Goal: Information Seeking & Learning: Check status

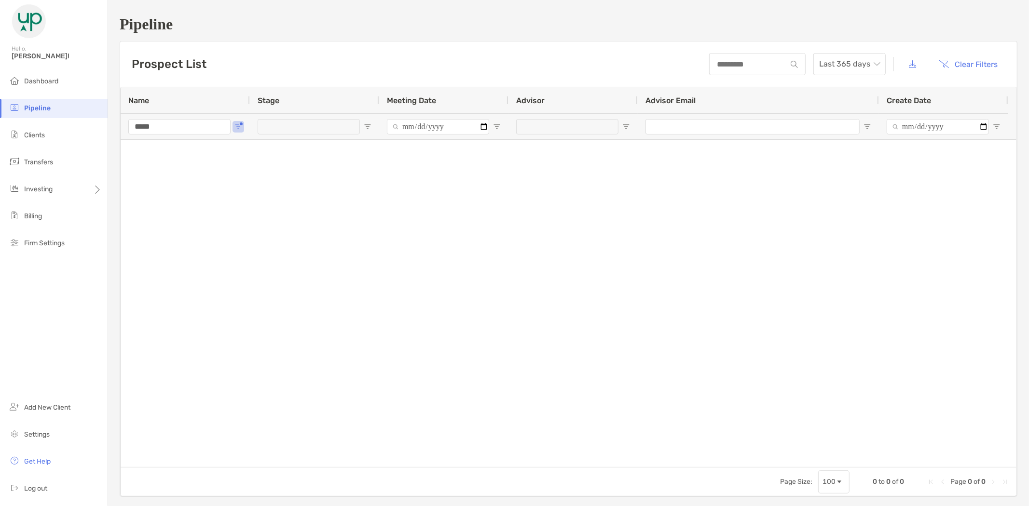
click at [157, 129] on input "*****" at bounding box center [179, 126] width 102 height 15
drag, startPoint x: 160, startPoint y: 129, endPoint x: 112, endPoint y: 135, distance: 48.2
click at [112, 135] on div "Pipeline Prospect List Last 365 days Clear Filters 0 to 0 of 0. Page 0 of 0 Nam…" at bounding box center [568, 256] width 921 height 513
type input "******"
click at [37, 138] on span "Clients" at bounding box center [34, 135] width 21 height 8
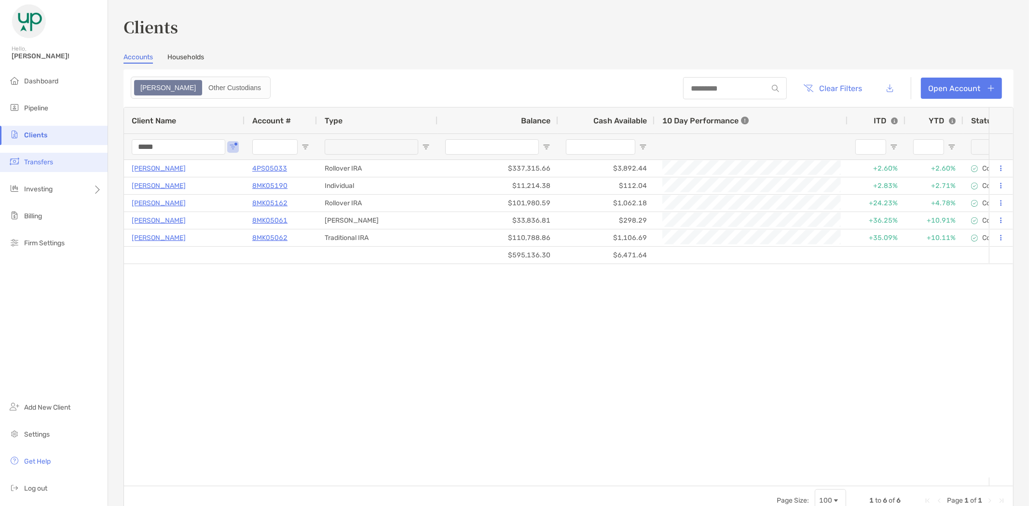
drag, startPoint x: 181, startPoint y: 146, endPoint x: 89, endPoint y: 157, distance: 92.8
click at [89, 157] on div "Clients Hello, Brad! Dashboard Pipeline Clients Transfers Investing Billing Fir…" at bounding box center [514, 253] width 1029 height 506
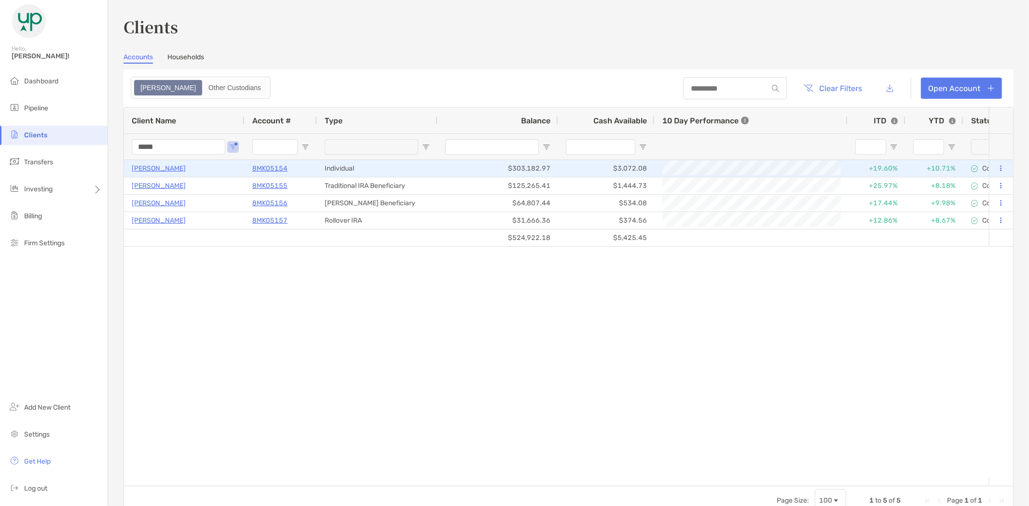
type input "*****"
click at [158, 167] on p "[PERSON_NAME]" at bounding box center [159, 169] width 54 height 12
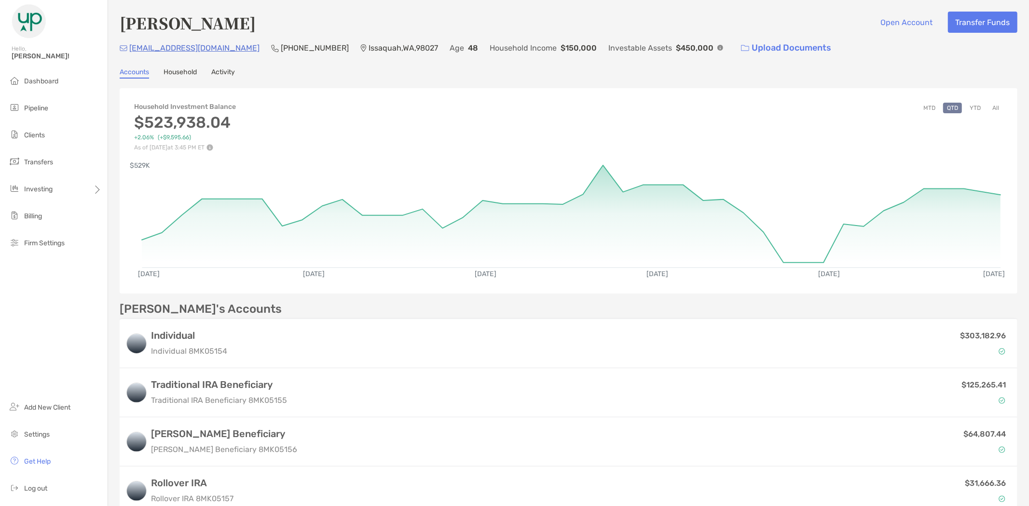
click at [988, 107] on button "All" at bounding box center [995, 108] width 14 height 11
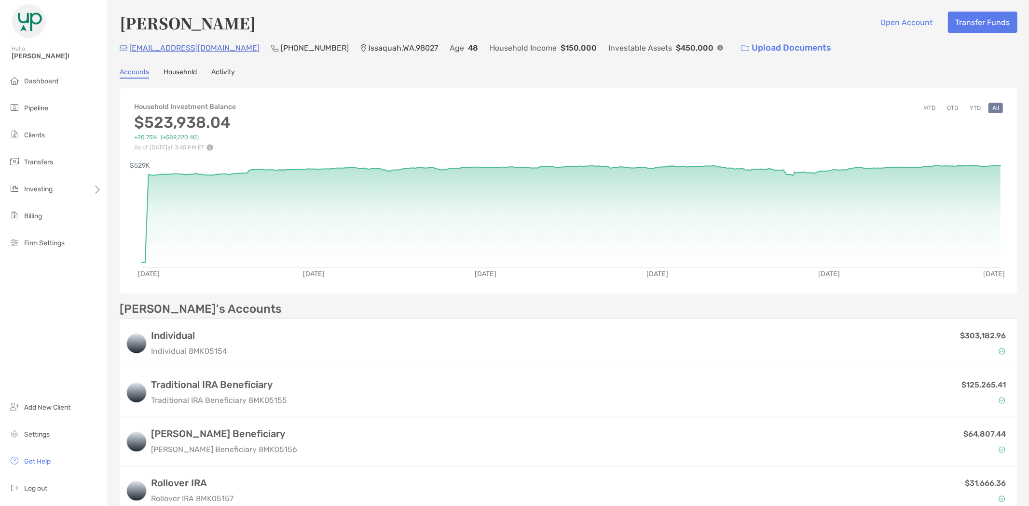
drag, startPoint x: 141, startPoint y: 178, endPoint x: 146, endPoint y: 180, distance: 5.2
click at [146, 180] on icon "Mar 9, '24 Jun 21, '24 Oct 3, '24 Jan 15, '25 Apr 29, '25 Aug 11, '25 $529K" at bounding box center [571, 213] width 859 height 97
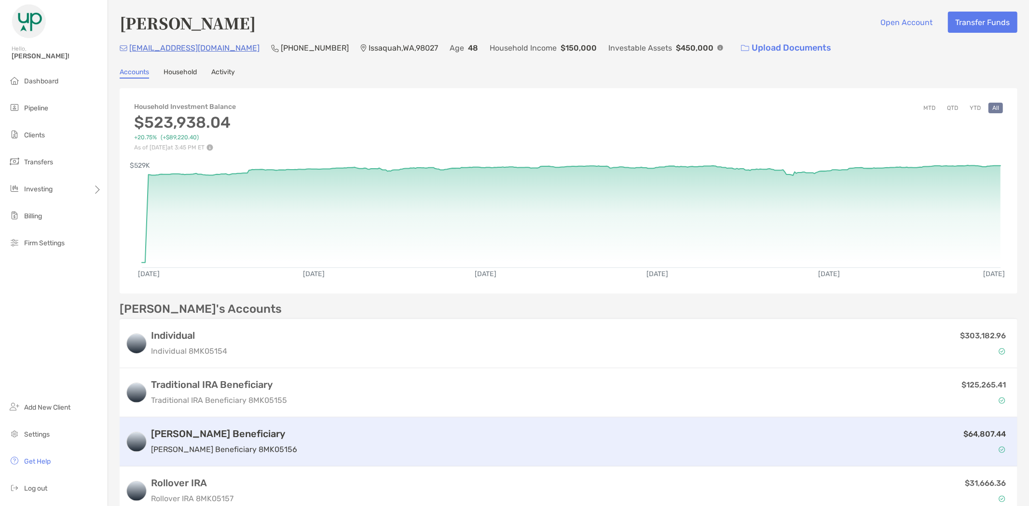
click at [234, 444] on p "Roth IRA Beneficiary 8MK05156" at bounding box center [224, 450] width 146 height 12
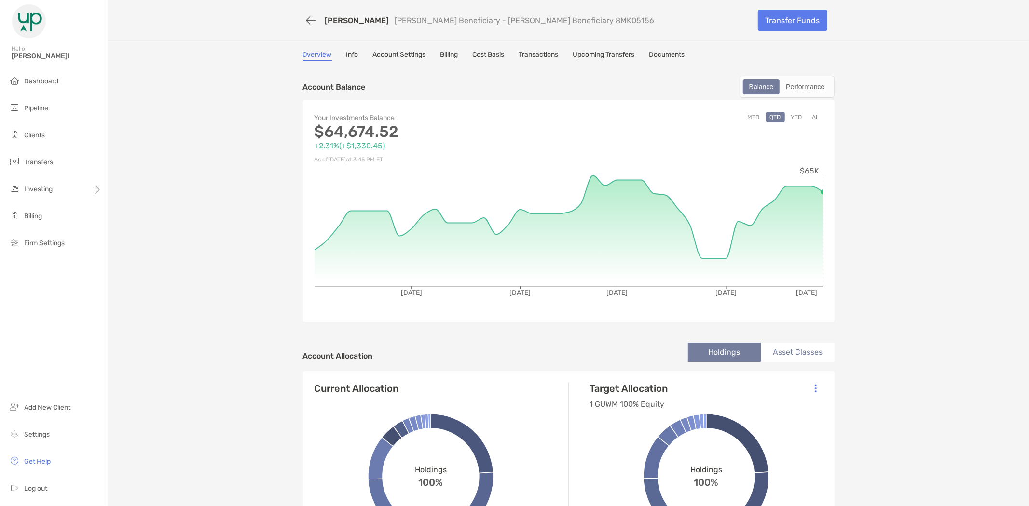
click at [355, 20] on link "[PERSON_NAME]" at bounding box center [357, 20] width 64 height 9
click at [303, 18] on button "button" at bounding box center [311, 21] width 16 height 18
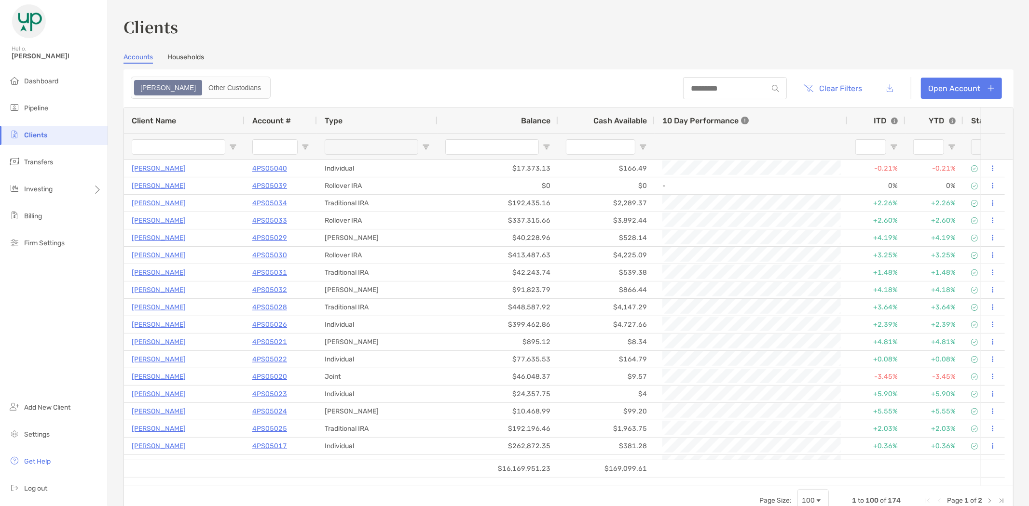
type input "*****"
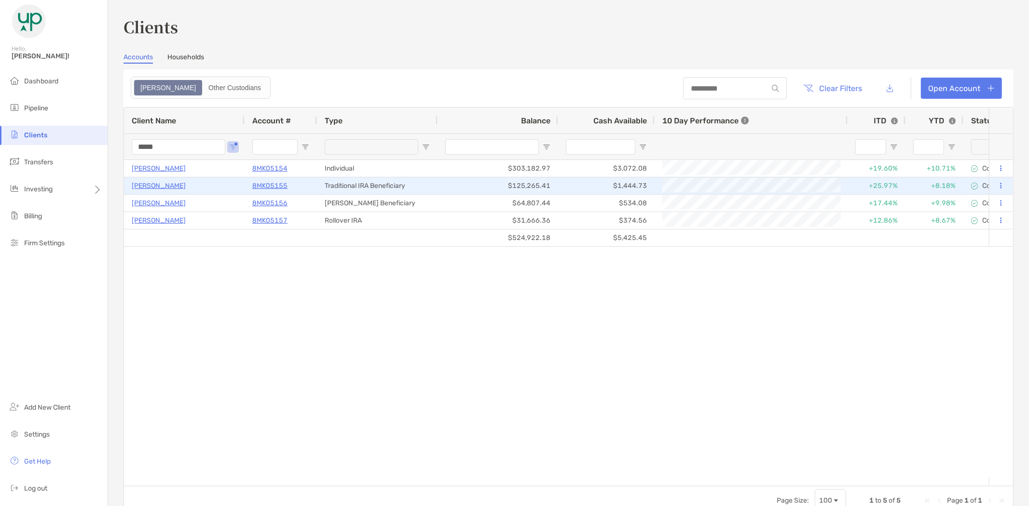
click at [147, 183] on p "[PERSON_NAME]" at bounding box center [159, 186] width 54 height 12
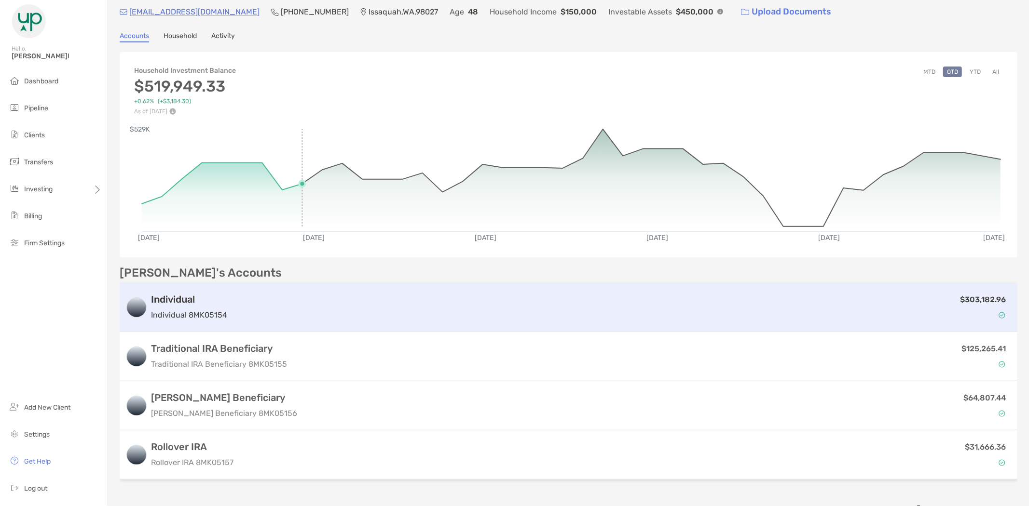
scroll to position [54, 0]
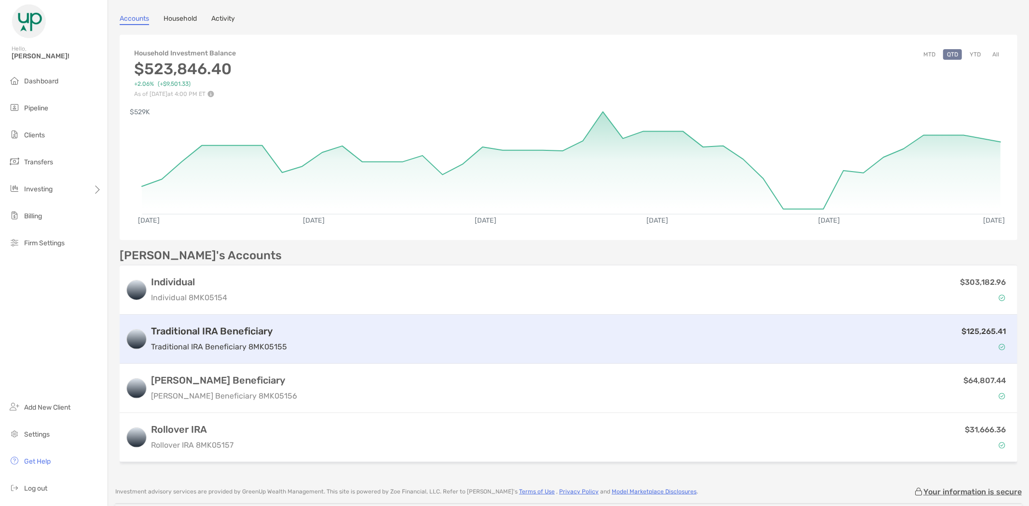
click at [232, 338] on div "Traditional IRA Beneficiary Traditional IRA Beneficiary 8MK05155" at bounding box center [219, 339] width 136 height 27
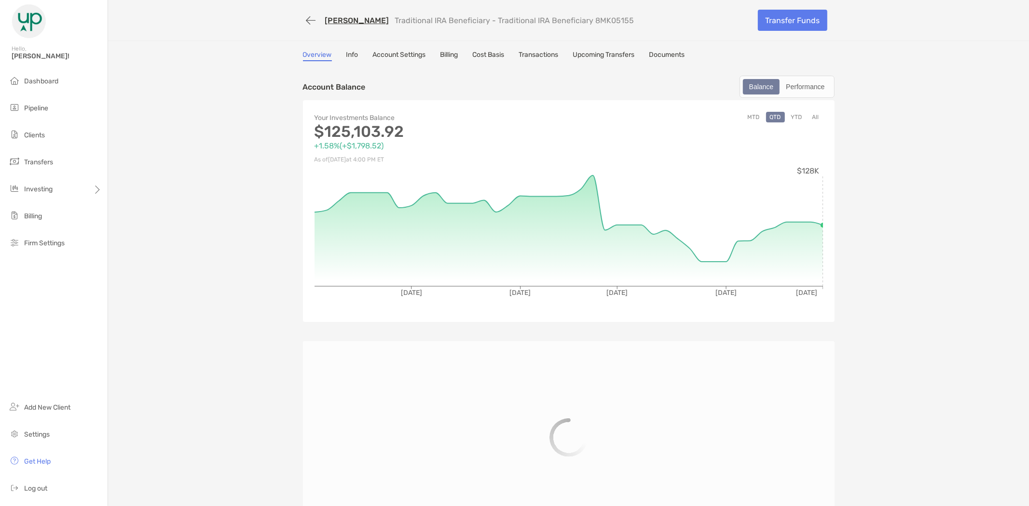
click at [612, 54] on link "Upcoming Transfers" at bounding box center [604, 56] width 62 height 11
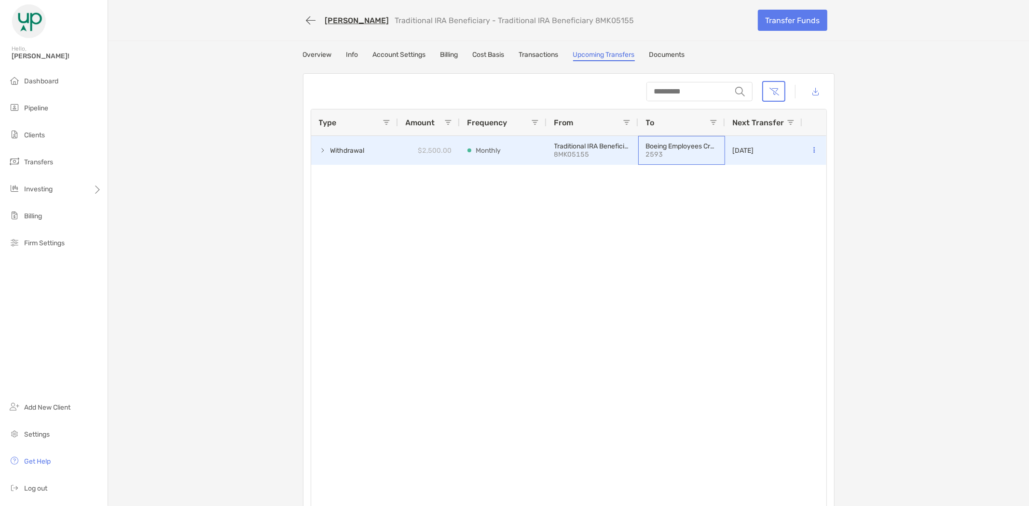
click at [653, 152] on p "2593" at bounding box center [680, 154] width 68 height 8
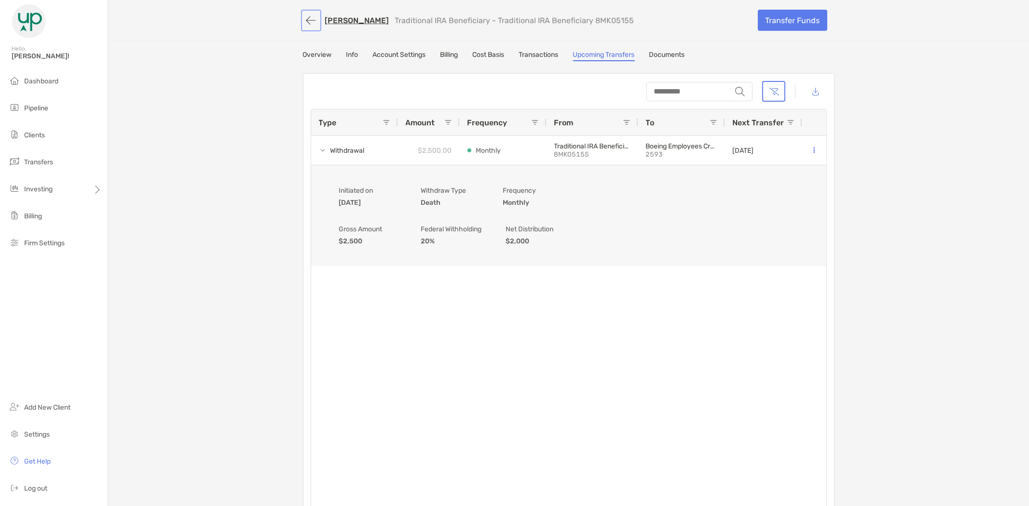
click at [303, 24] on button "button" at bounding box center [311, 21] width 16 height 18
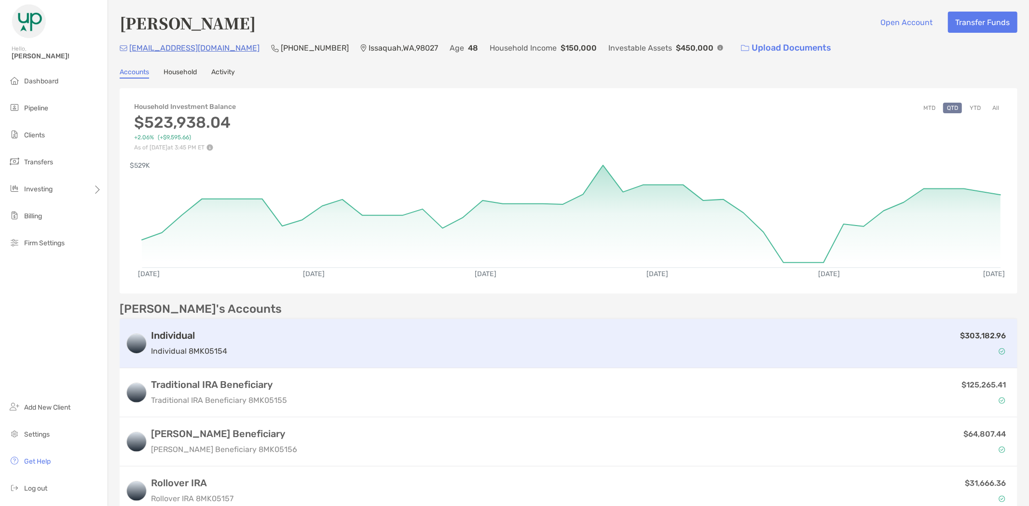
scroll to position [54, 0]
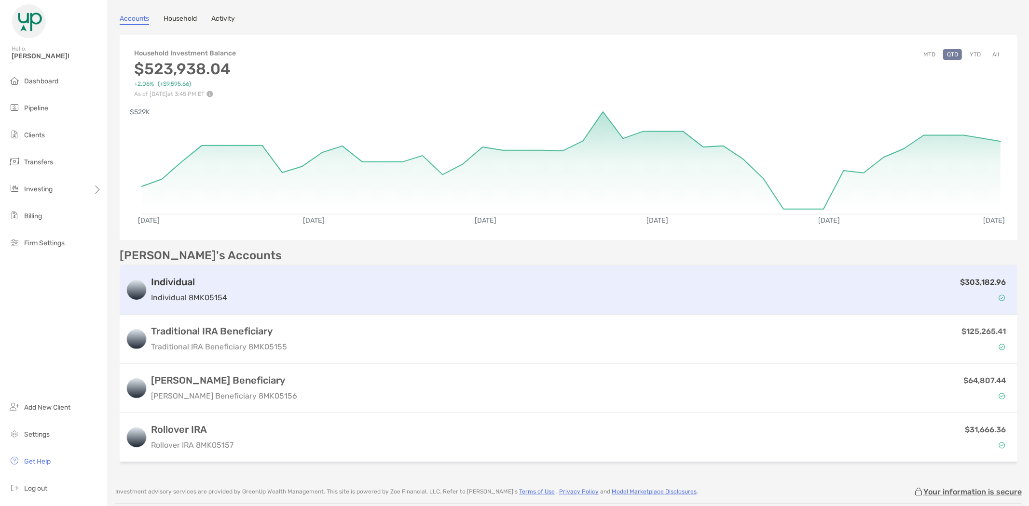
click at [239, 288] on div "$303,182.96" at bounding box center [621, 290] width 780 height 28
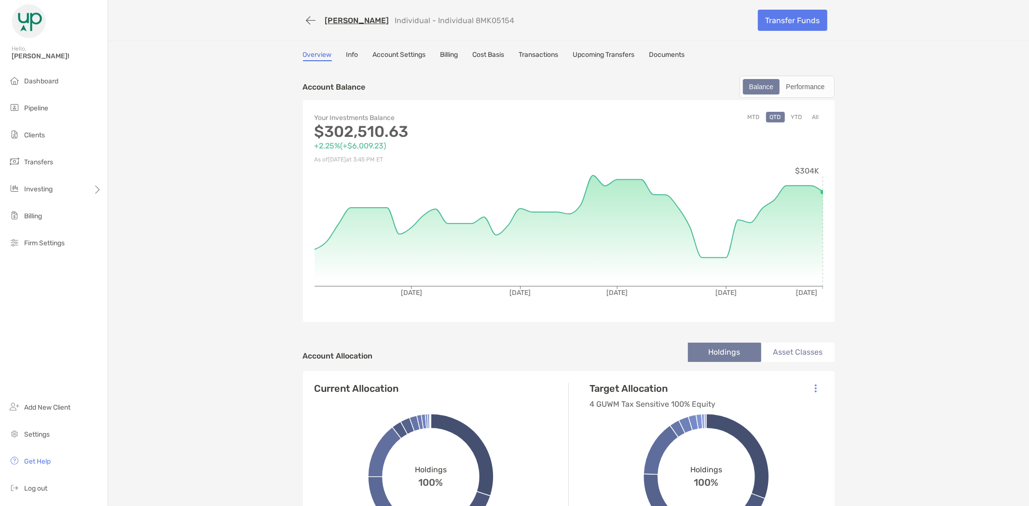
click at [478, 52] on link "Cost Basis" at bounding box center [489, 56] width 32 height 11
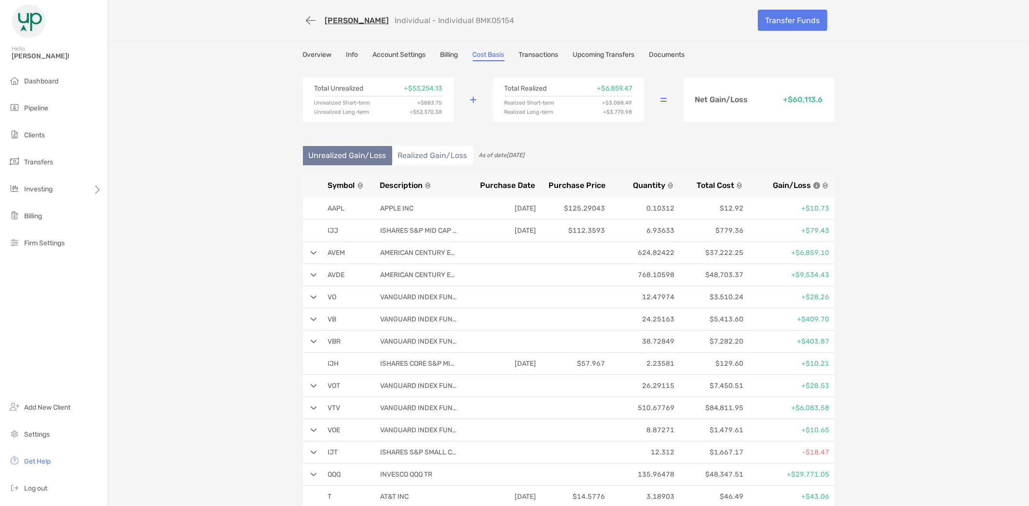
click at [425, 154] on li "Realized Gain/Loss" at bounding box center [432, 155] width 81 height 19
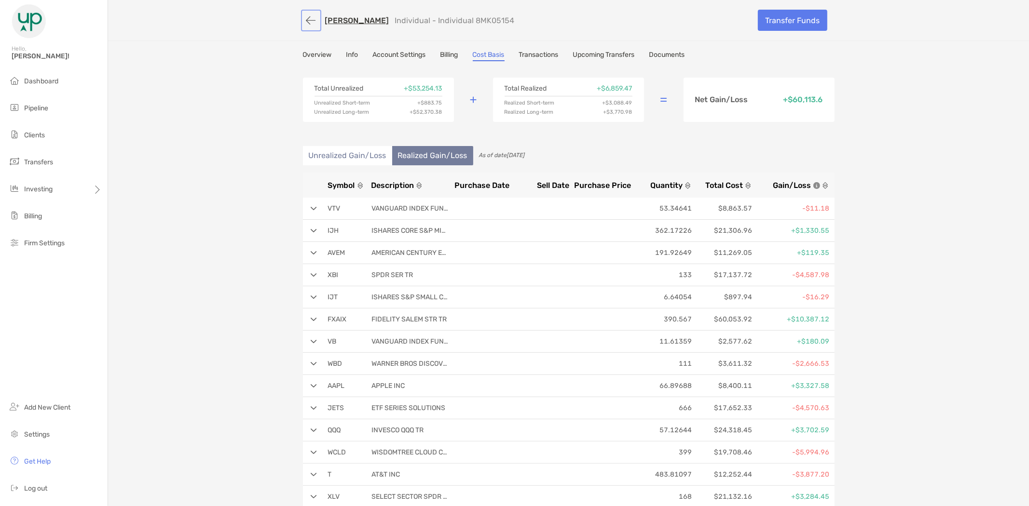
click at [304, 22] on button "button" at bounding box center [311, 21] width 16 height 18
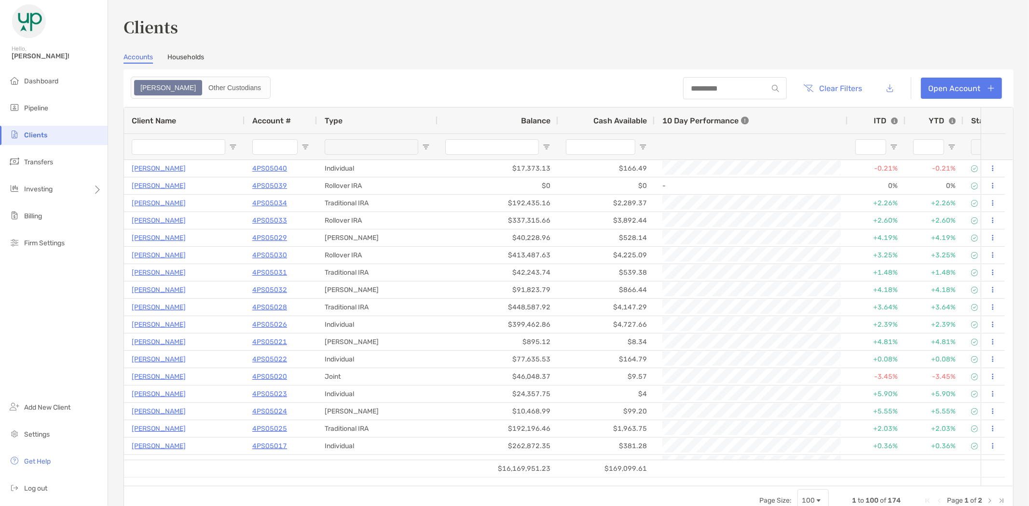
type input "*****"
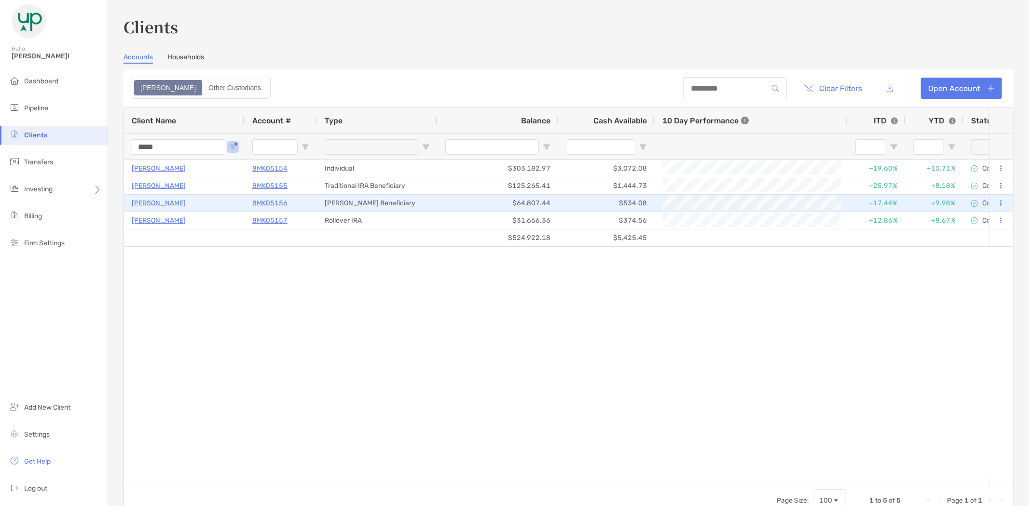
click at [266, 203] on p "8MK05156" at bounding box center [269, 203] width 35 height 12
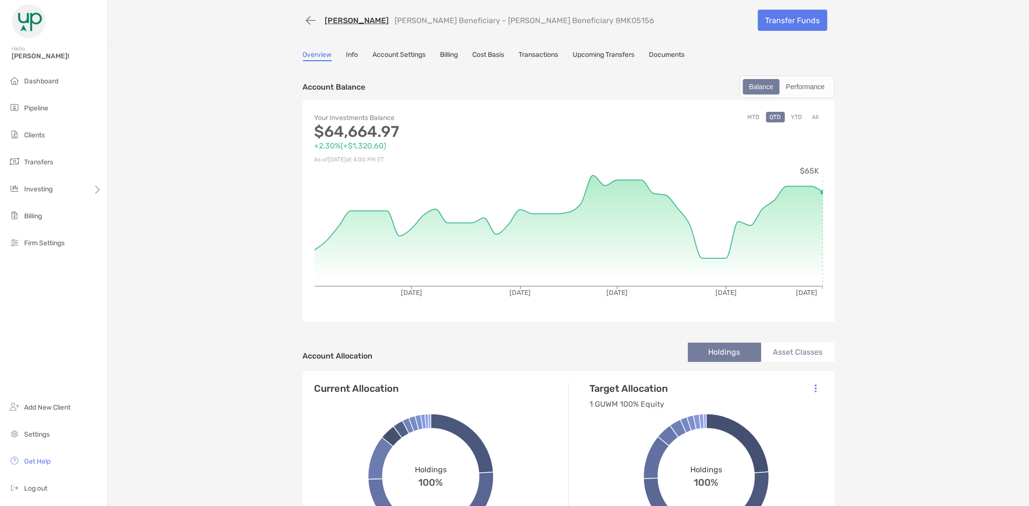
click at [812, 116] on button "All" at bounding box center [815, 117] width 14 height 11
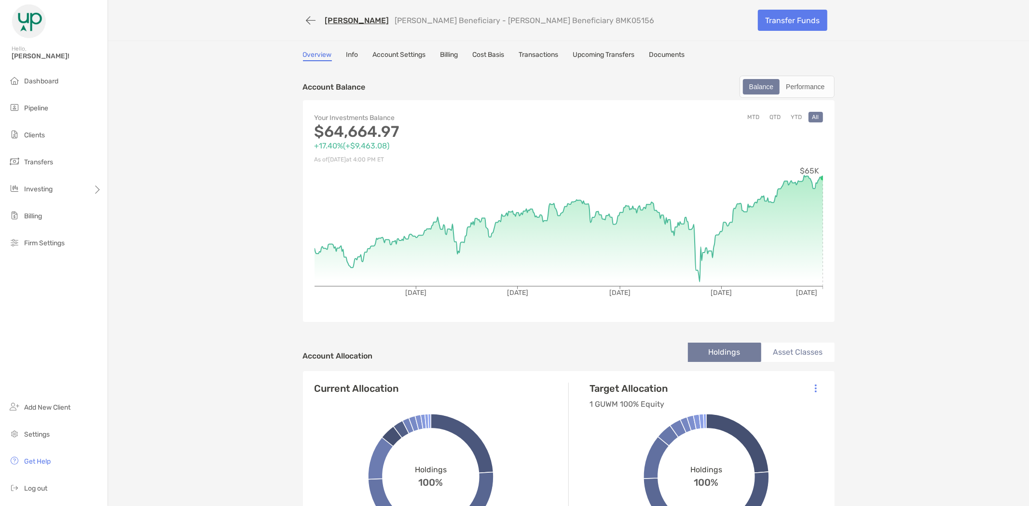
click at [542, 53] on link "Transactions" at bounding box center [539, 56] width 40 height 11
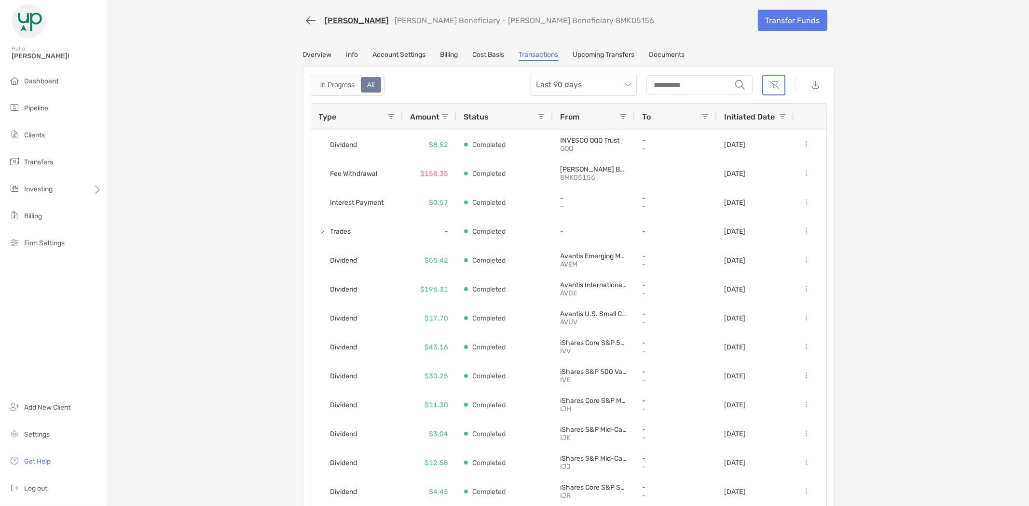
click at [628, 53] on link "Upcoming Transfers" at bounding box center [604, 56] width 62 height 11
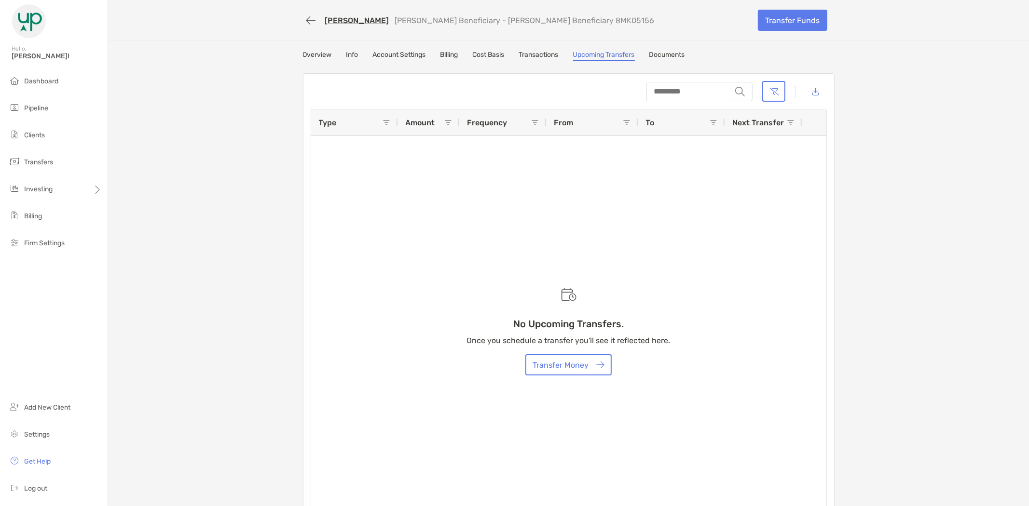
click at [677, 54] on link "Documents" at bounding box center [667, 56] width 36 height 11
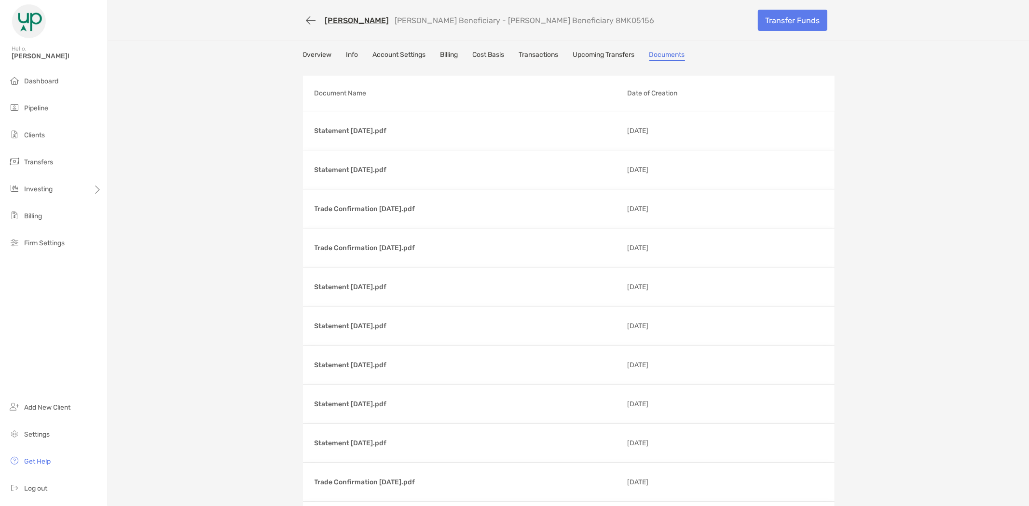
click at [533, 51] on link "Transactions" at bounding box center [539, 56] width 40 height 11
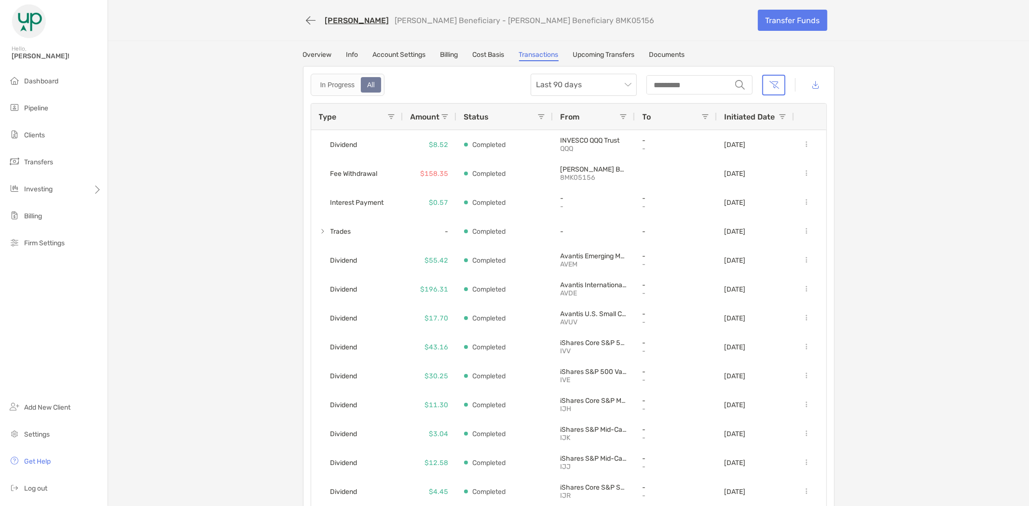
click at [595, 52] on link "Upcoming Transfers" at bounding box center [604, 56] width 62 height 11
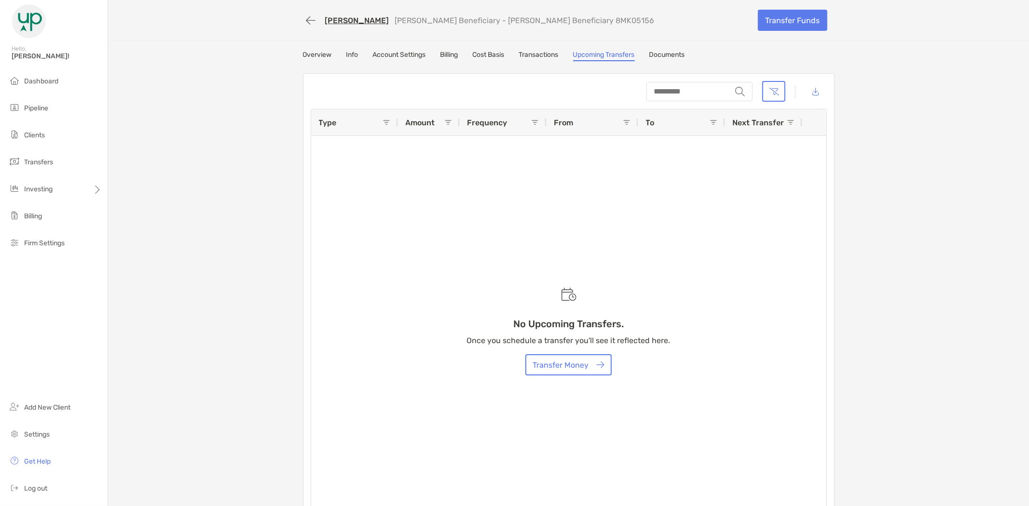
click at [549, 53] on link "Transactions" at bounding box center [539, 56] width 40 height 11
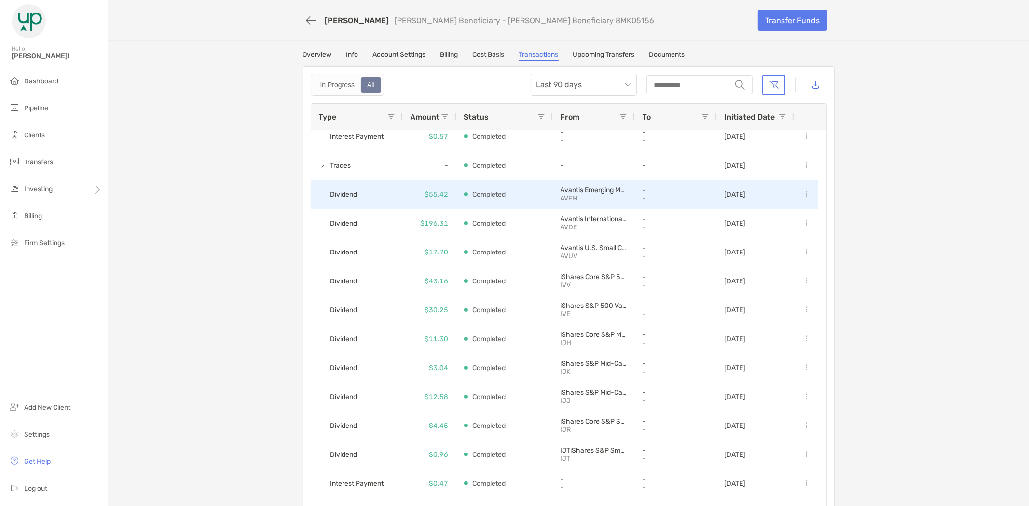
scroll to position [80, 0]
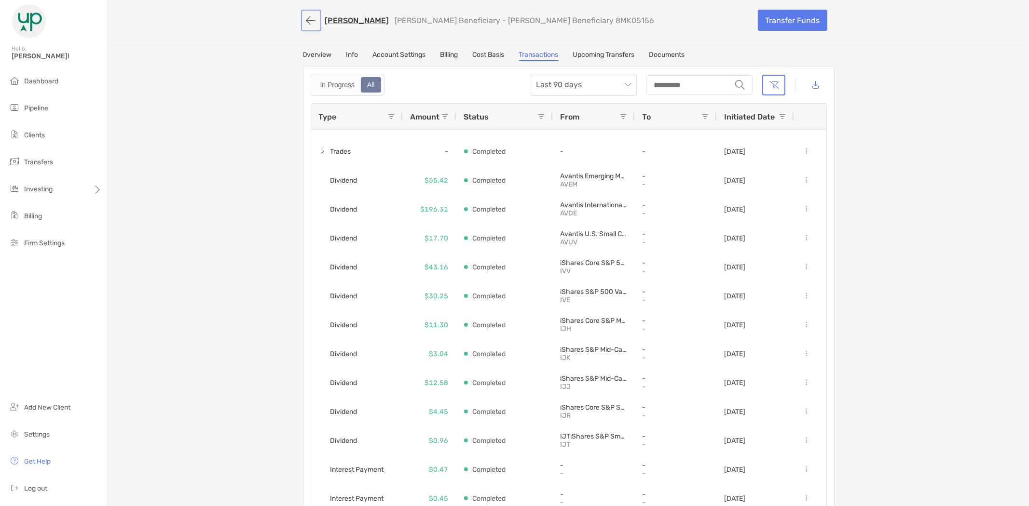
click at [303, 19] on button "button" at bounding box center [311, 21] width 16 height 18
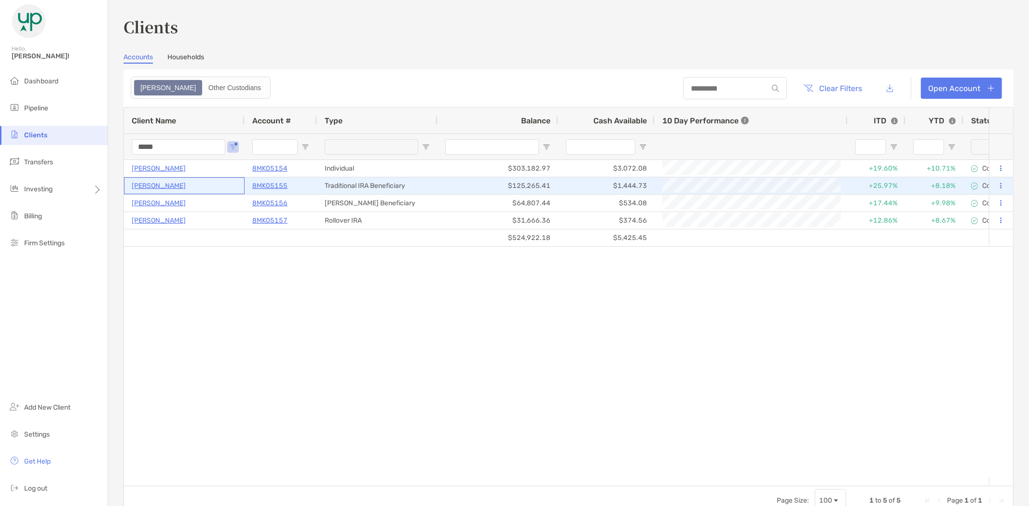
click at [151, 186] on p "[PERSON_NAME]" at bounding box center [159, 186] width 54 height 12
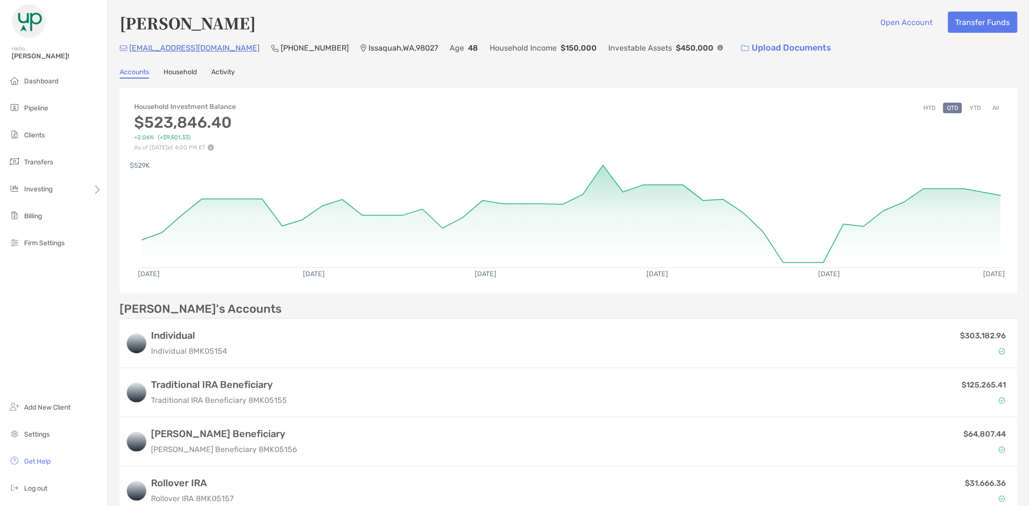
click at [988, 107] on button "All" at bounding box center [995, 108] width 14 height 11
